Goal: Find specific page/section: Find specific page/section

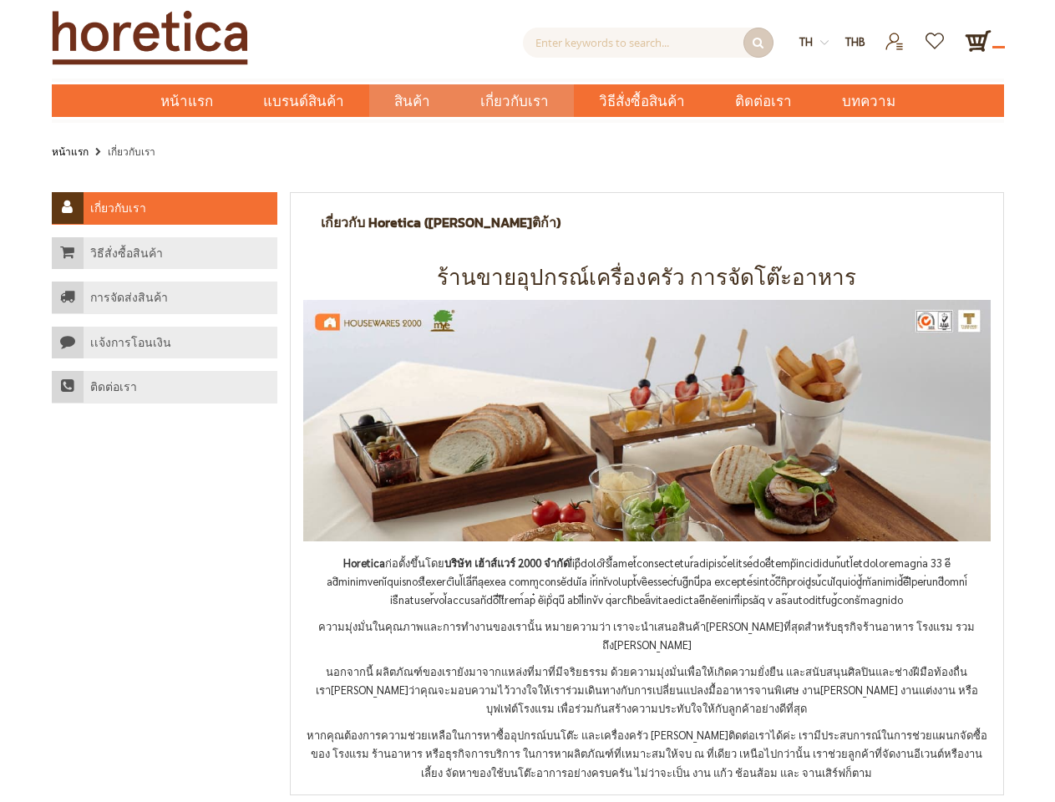
click at [527, 401] on img at bounding box center [647, 420] width 688 height 241
click at [648, 43] on input "Enter keywords to search..." at bounding box center [648, 43] width 251 height 30
click at [814, 42] on strong "th" at bounding box center [814, 42] width 29 height 18
type input "Enter keywords to search..."
click at [856, 42] on span "THB" at bounding box center [855, 41] width 20 height 14
